Goal: Task Accomplishment & Management: Manage account settings

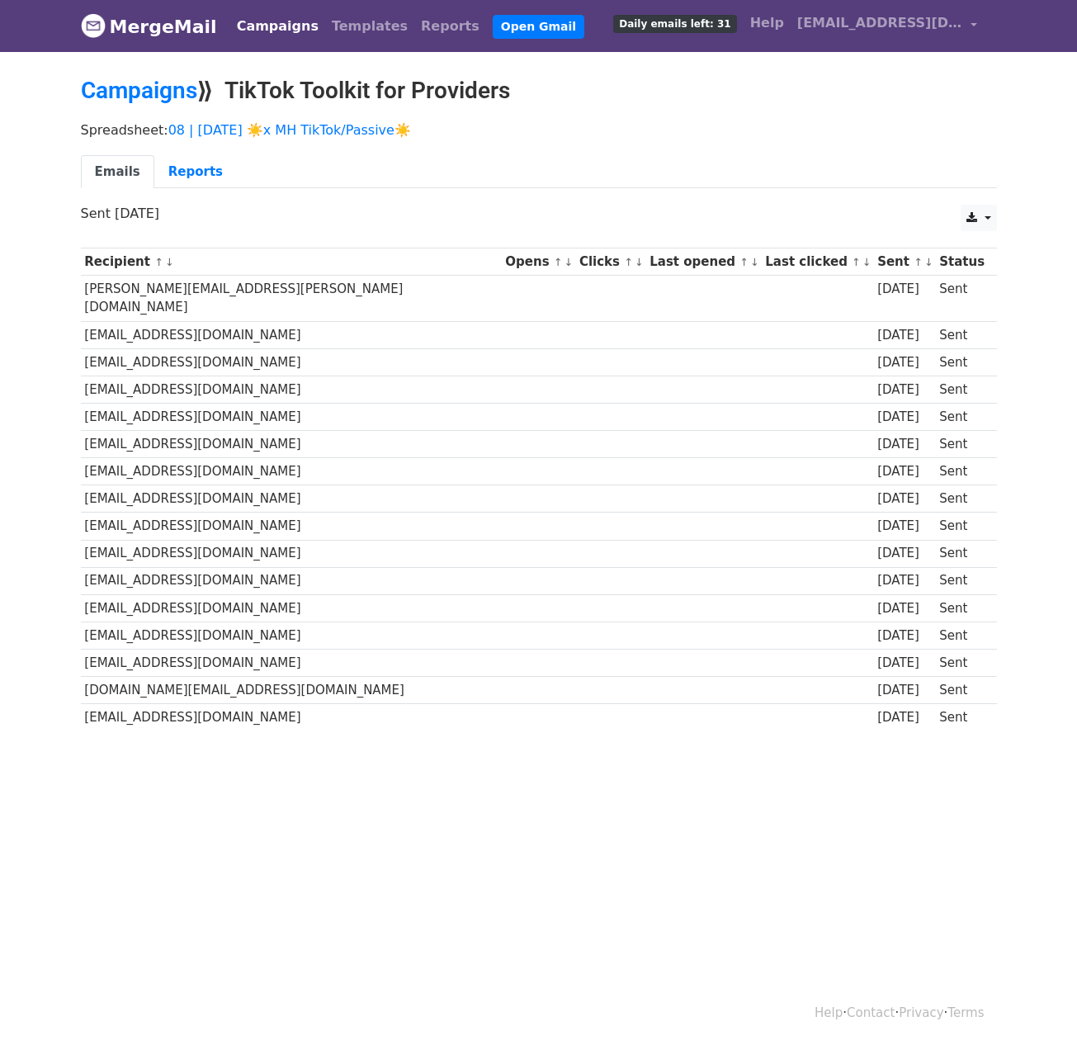
click at [313, 118] on div "Spreadsheet: 08 | [DATE] ☀️x MH TikTok/Passive☀️ Emails Reports" at bounding box center [539, 159] width 941 height 92
click at [313, 126] on link "08 | [DATE] ☀️x MH TikTok/Passive☀️" at bounding box center [289, 130] width 243 height 16
